Goal: Task Accomplishment & Management: Use online tool/utility

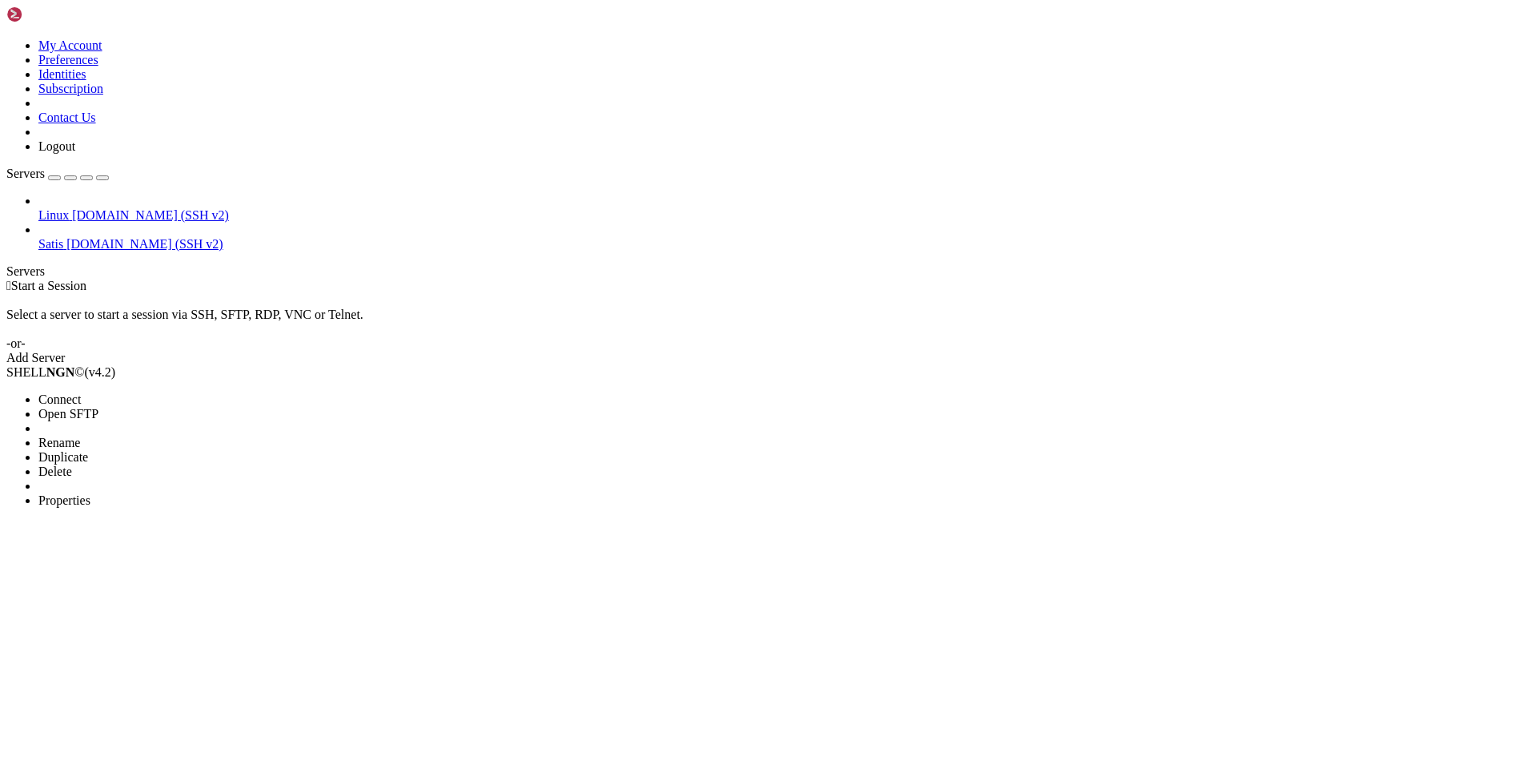
click at [98, 407] on span "Open SFTP" at bounding box center [68, 414] width 60 height 14
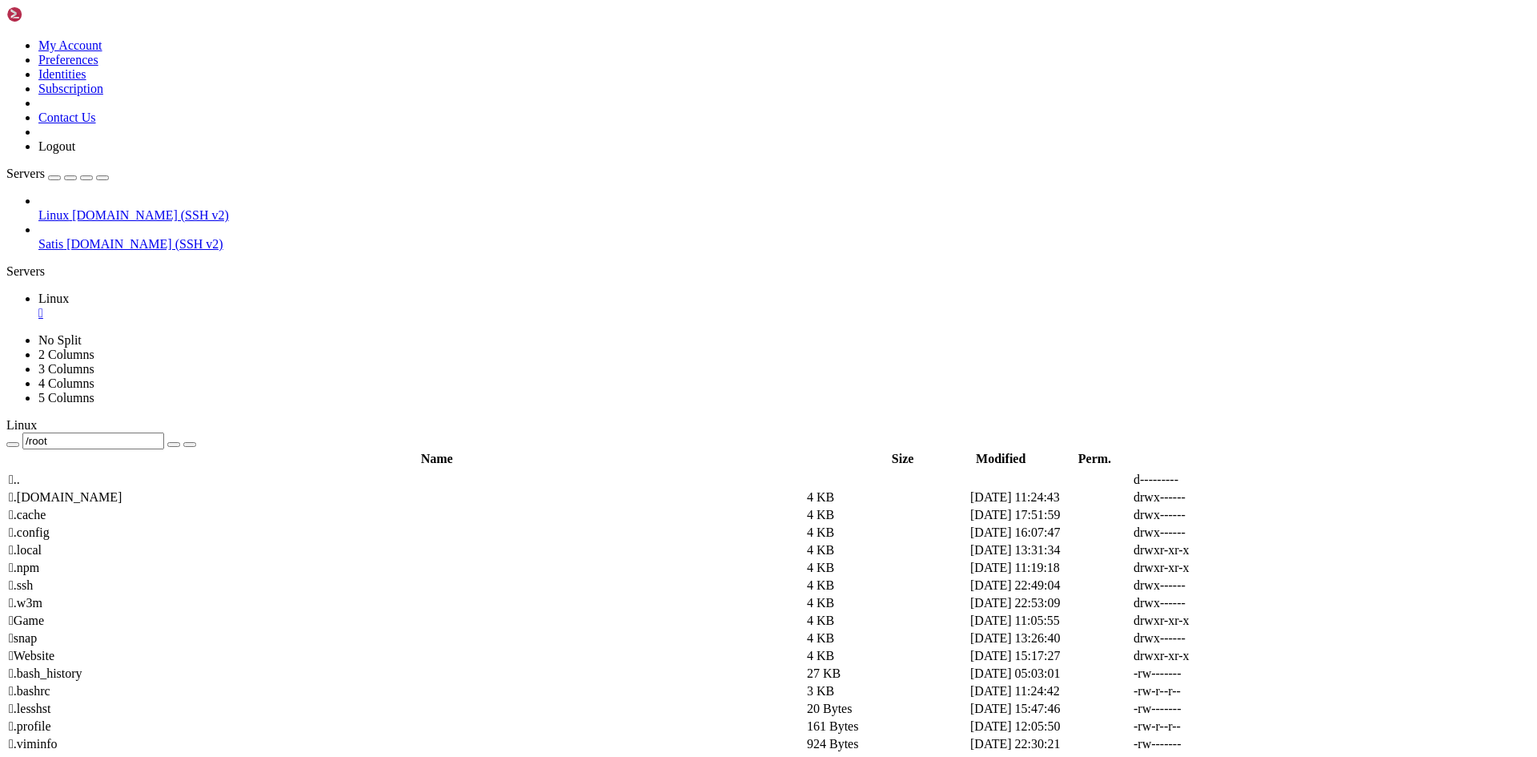
drag, startPoint x: 316, startPoint y: 61, endPoint x: 248, endPoint y: 50, distance: 68.8
click at [164, 432] on input "/root" at bounding box center [93, 440] width 142 height 17
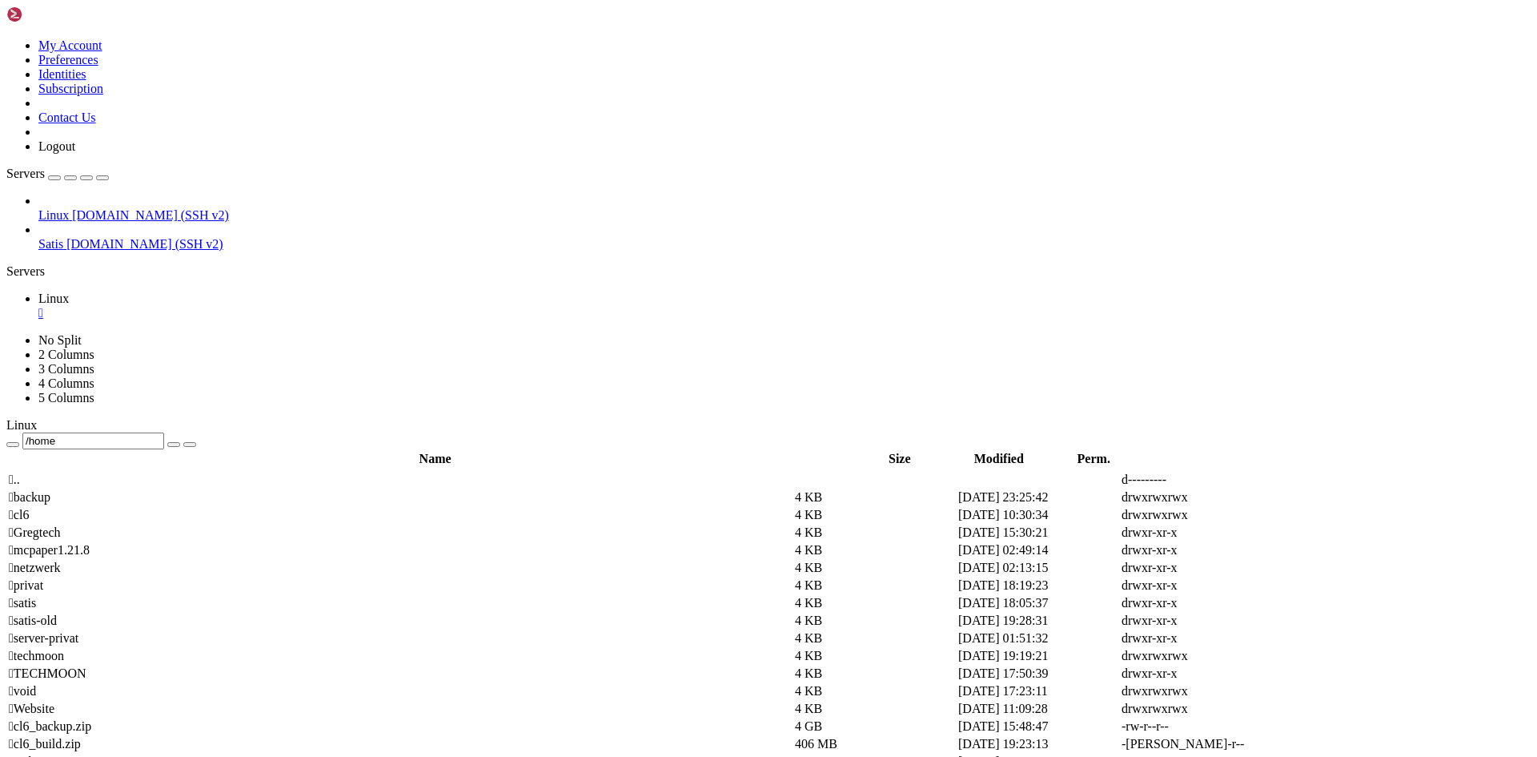
type input "/home/mcpaper1.21.8"
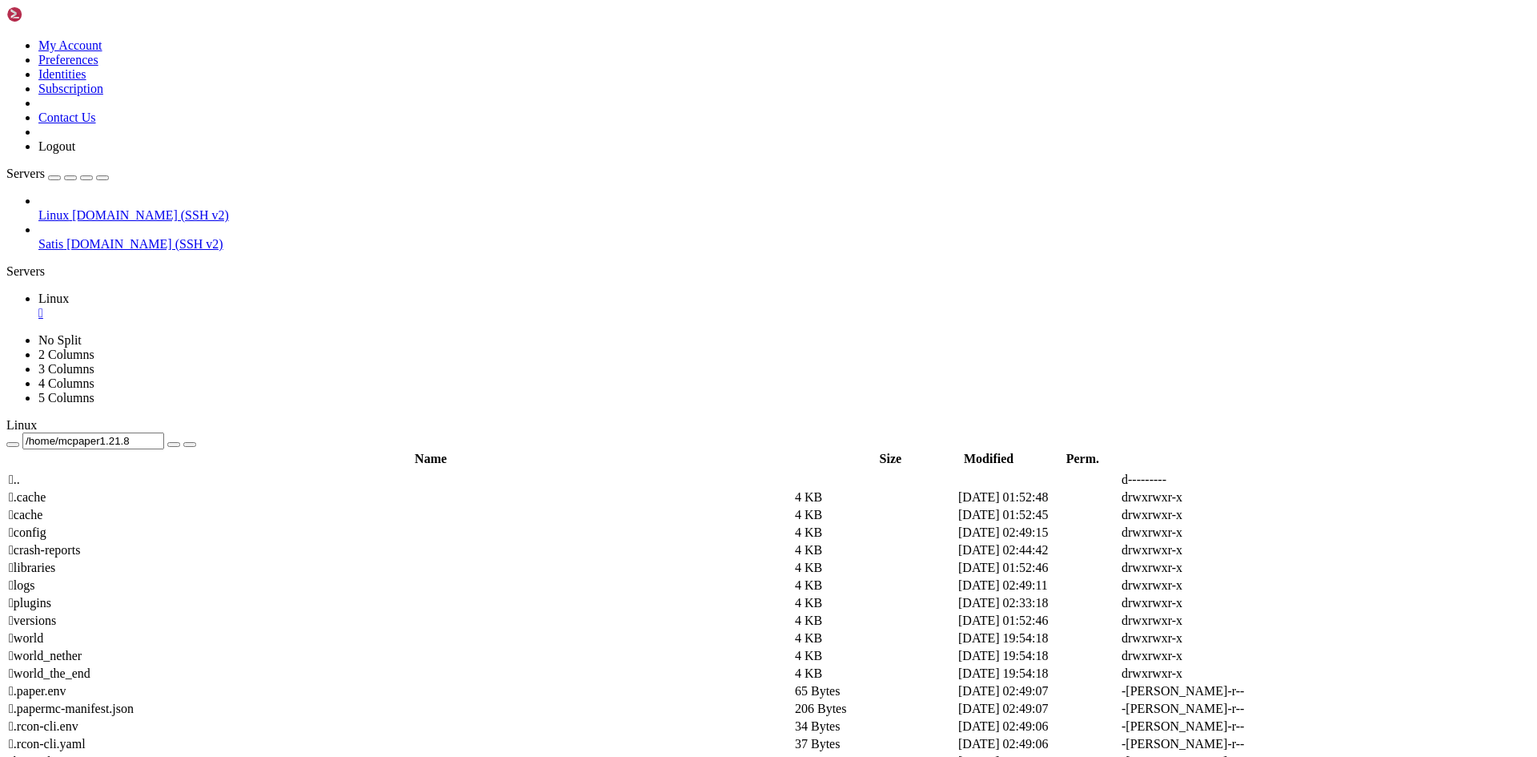
click at [42, 251] on div "Linux [DOMAIN_NAME] (SSH v2) Satis [DOMAIN_NAME] (SSH v2)" at bounding box center [768, 223] width 1524 height 58
drag, startPoint x: 329, startPoint y: 273, endPoint x: 283, endPoint y: 269, distance: 45.8
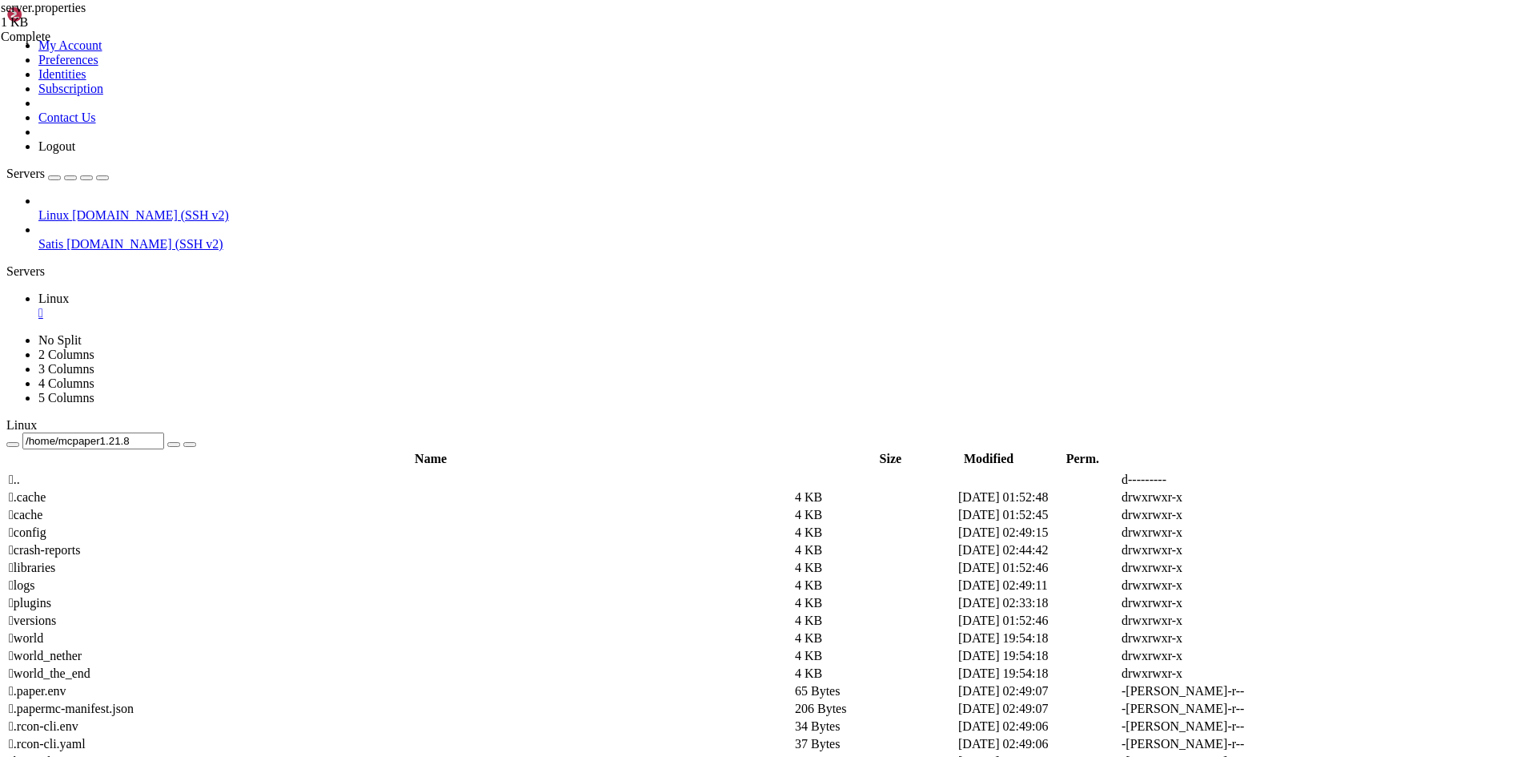
scroll to position [0, 6]
drag, startPoint x: 341, startPoint y: 247, endPoint x: 343, endPoint y: 261, distance: 13.7
type textarea "force-gamemode=true"
